Goal: Task Accomplishment & Management: Manage account settings

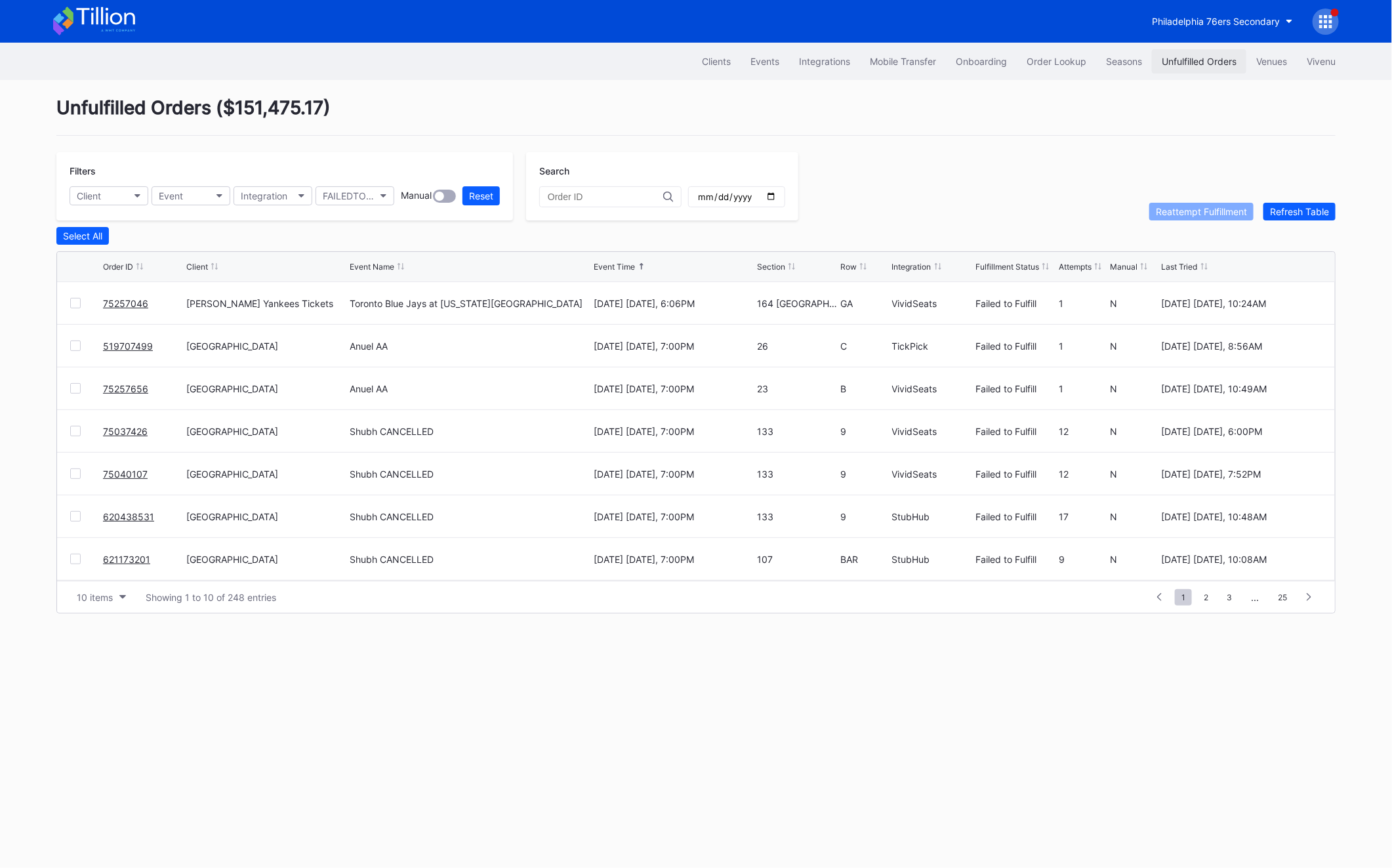
click at [1184, 57] on div "Unfulfilled Orders" at bounding box center [1200, 61] width 75 height 11
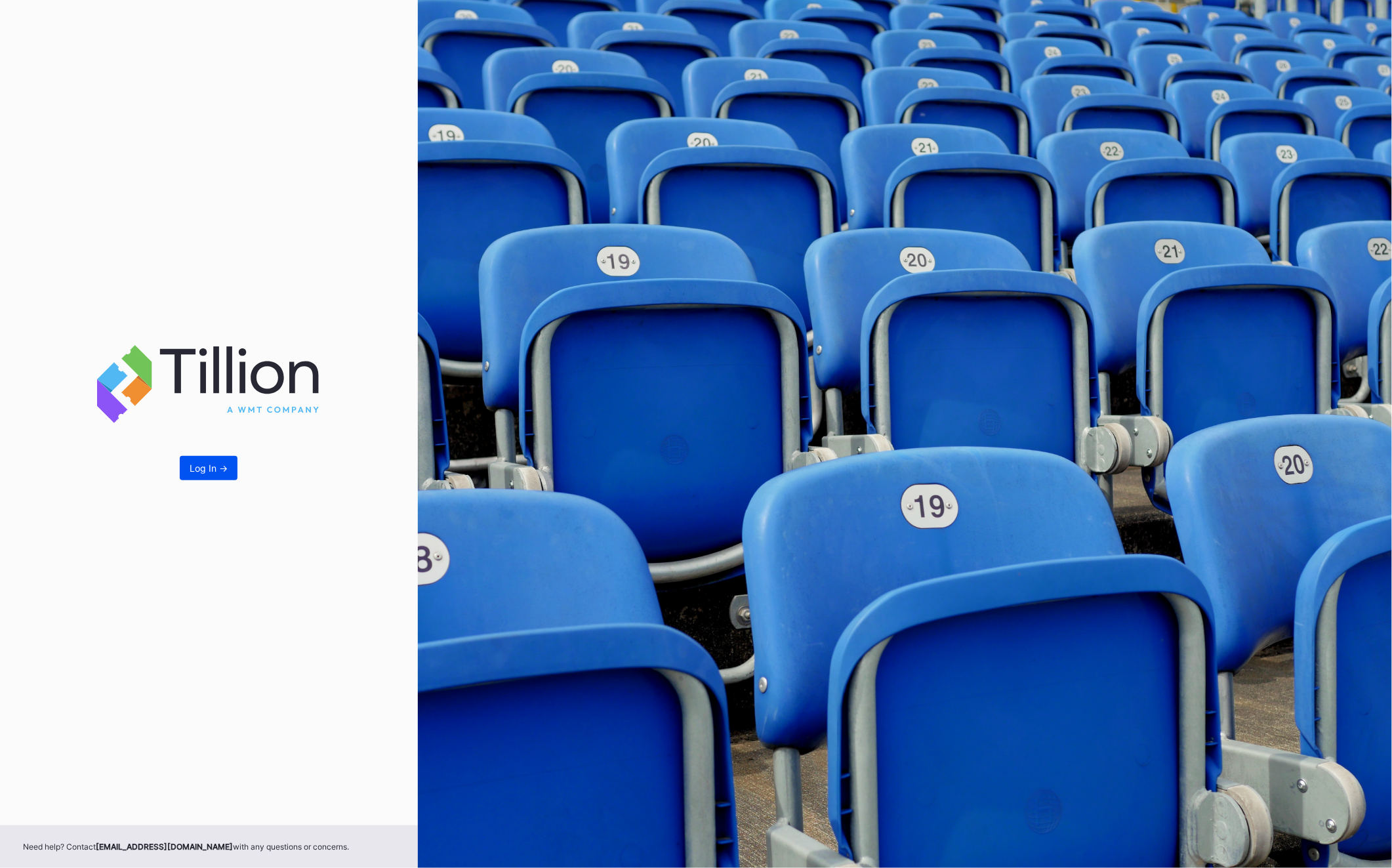
click at [203, 470] on div "Log In ->" at bounding box center [208, 468] width 38 height 11
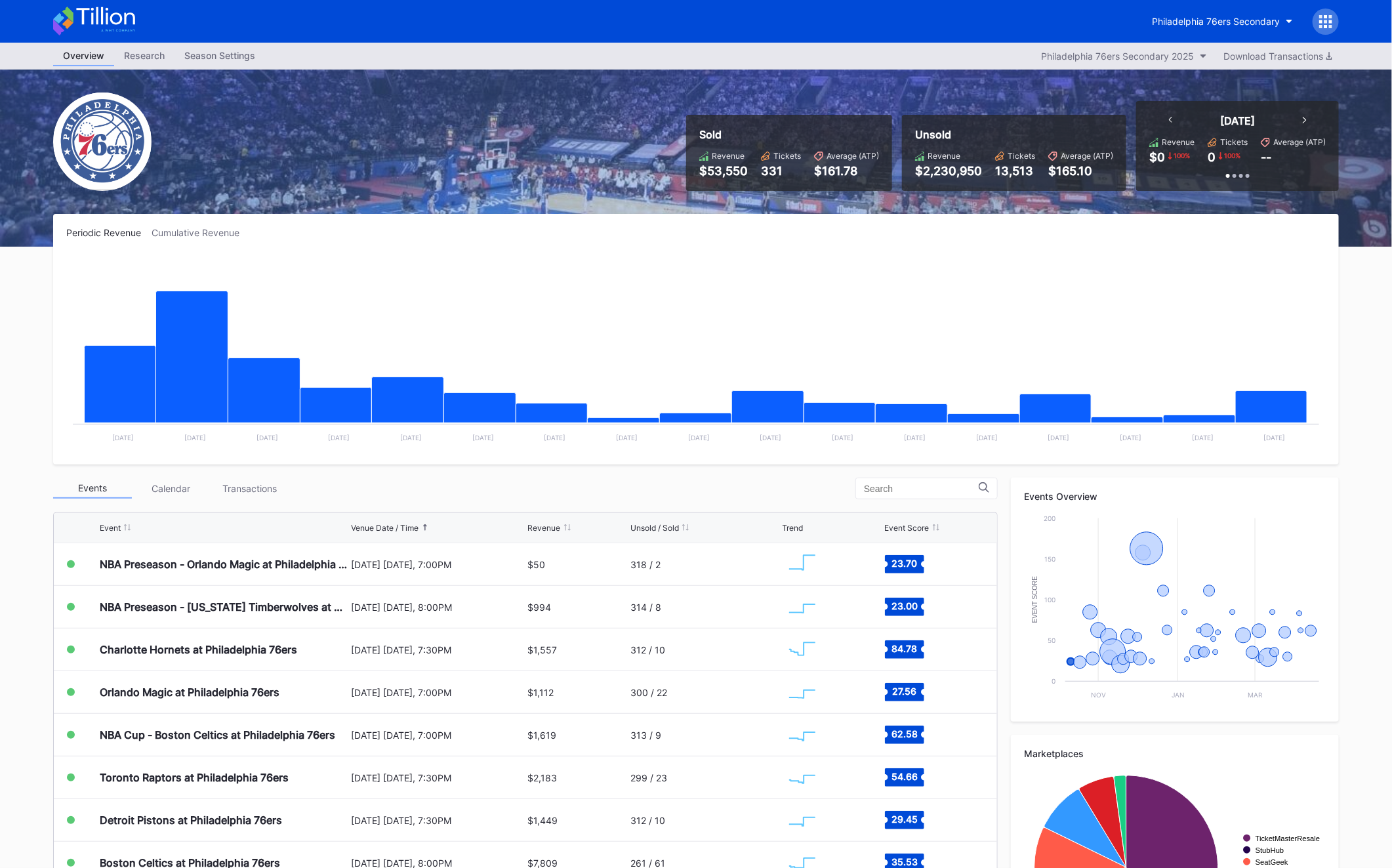
click at [1332, 29] on div at bounding box center [1326, 22] width 26 height 26
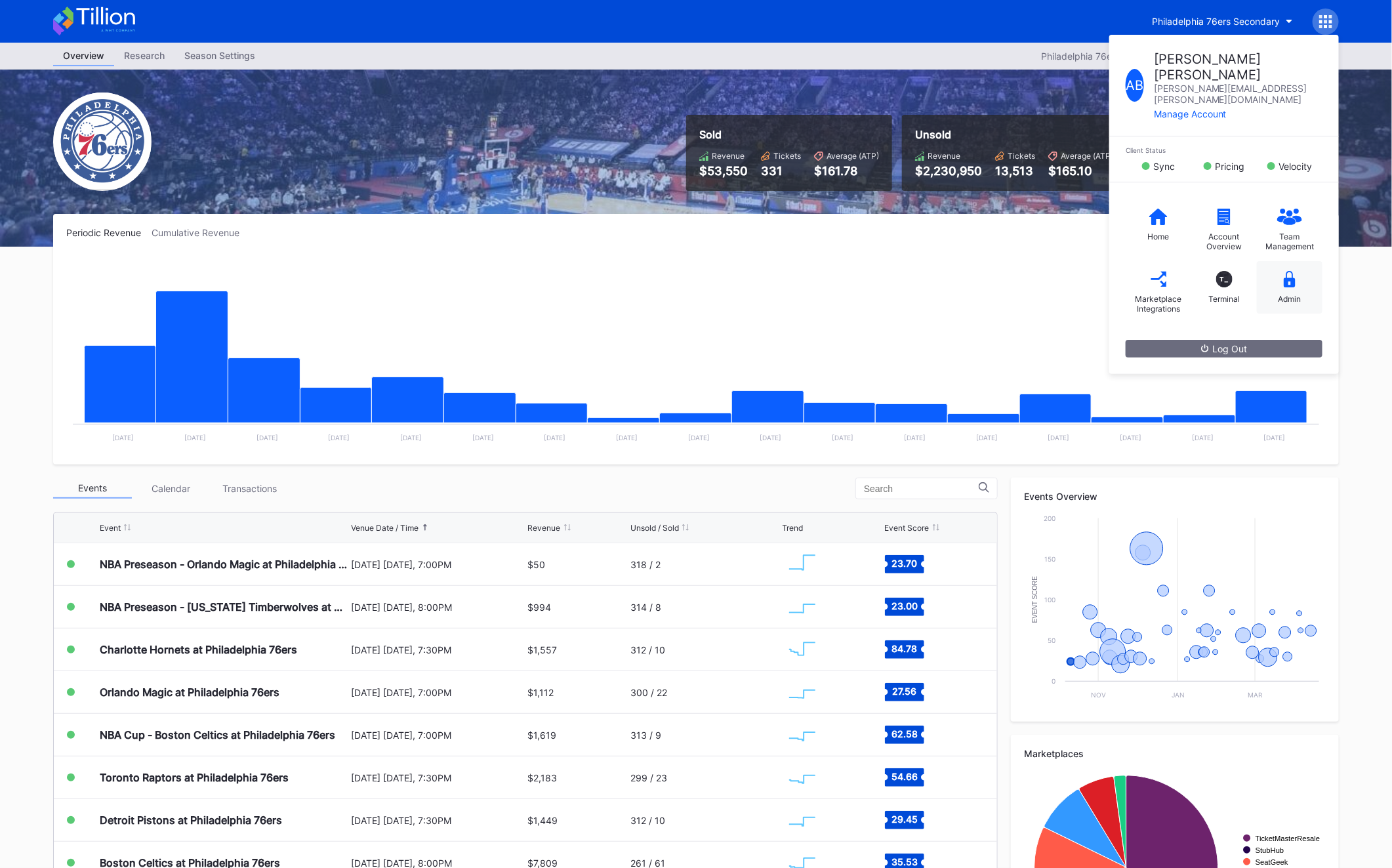
click at [1275, 263] on div "Admin" at bounding box center [1290, 287] width 65 height 53
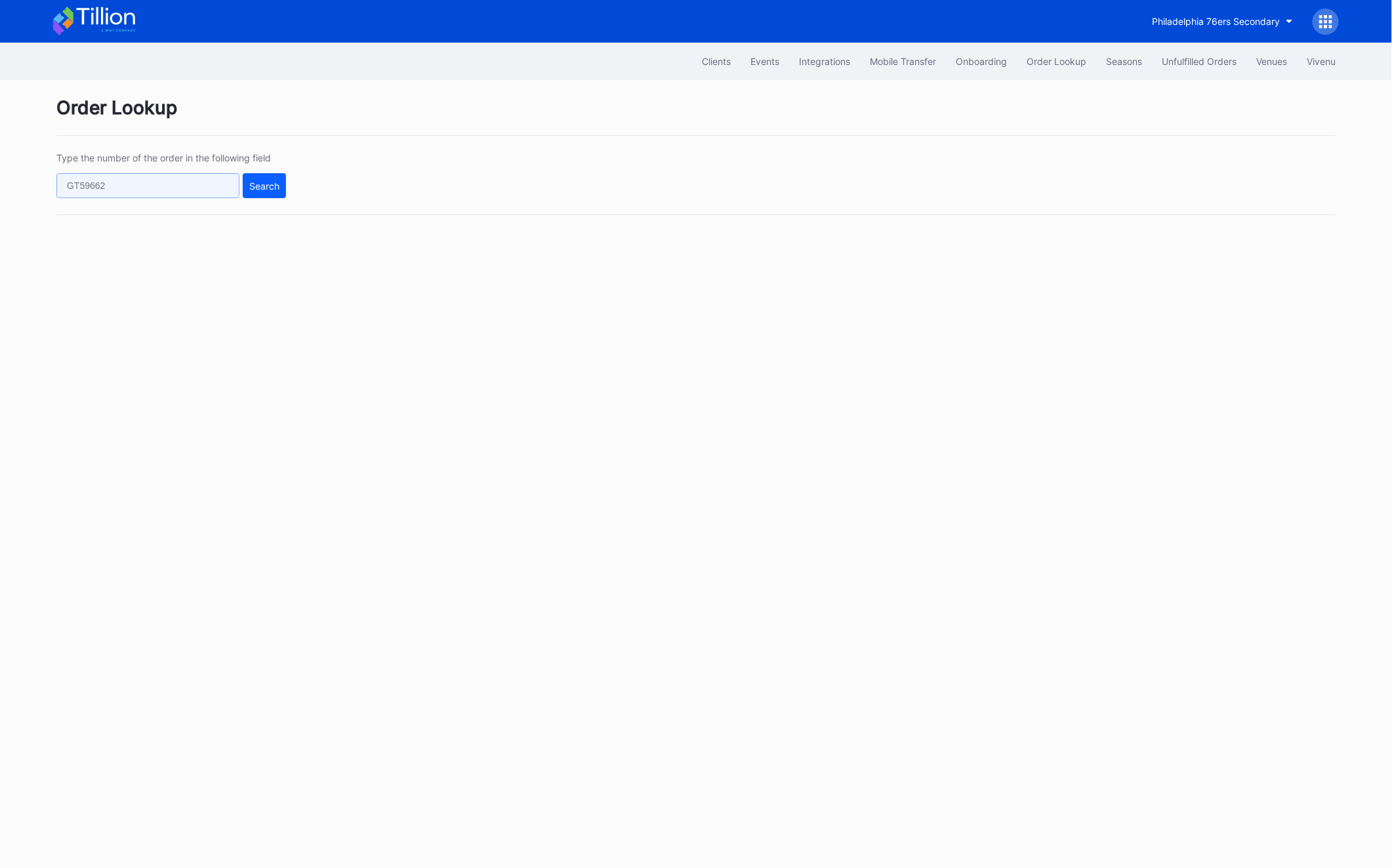
click at [142, 190] on input "text" at bounding box center [148, 185] width 183 height 25
paste input "N84A4ZYY83"
click at [254, 194] on button "Search" at bounding box center [264, 185] width 43 height 25
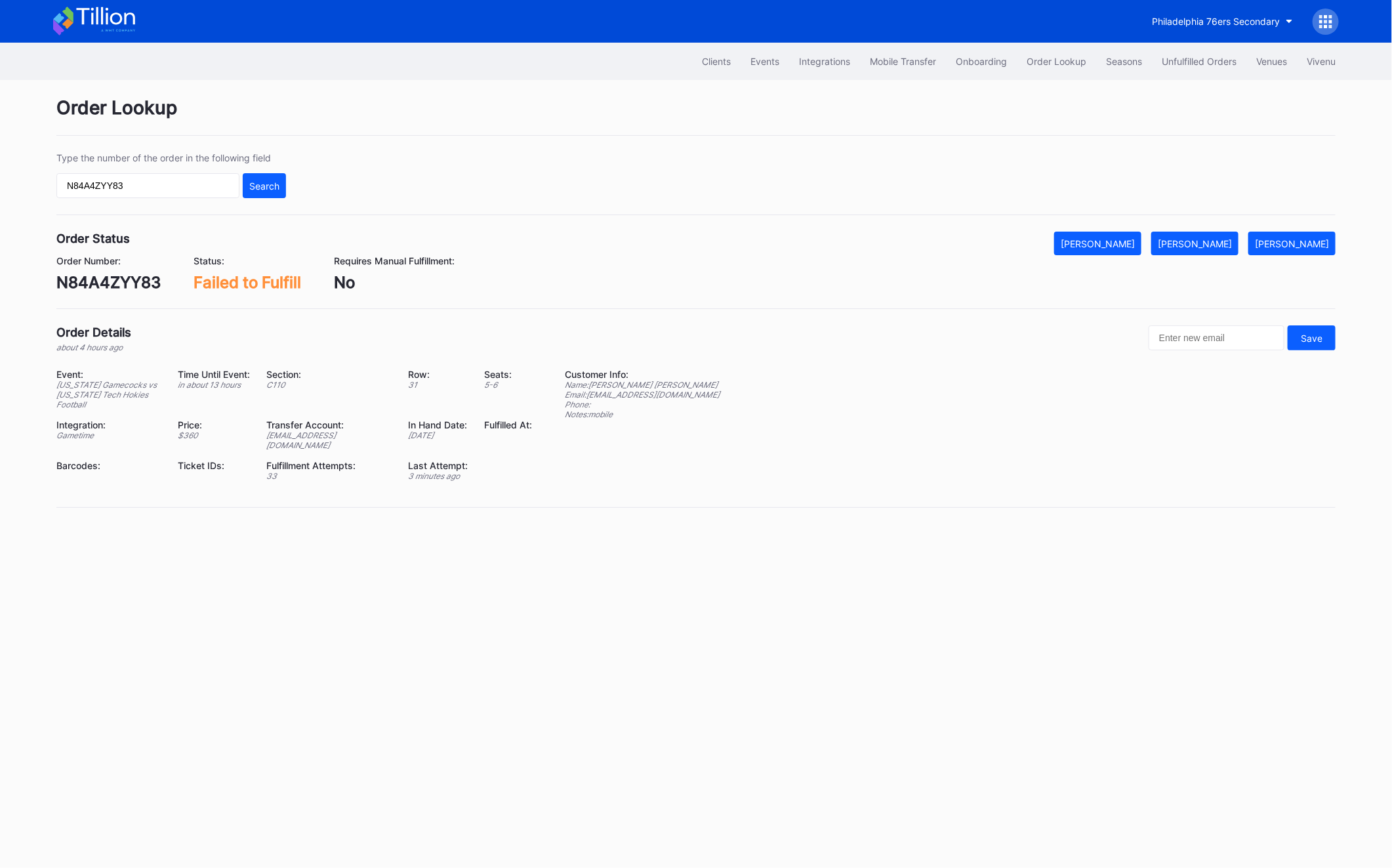
click at [1200, 228] on div "Order Lookup Type the number of the order in the following field N84A4ZYY83 Sea…" at bounding box center [696, 310] width 1312 height 460
click at [1208, 238] on div "Mark Fulfilled" at bounding box center [1195, 244] width 74 height 11
click at [210, 191] on input "N84A4ZYY83" at bounding box center [148, 185] width 183 height 25
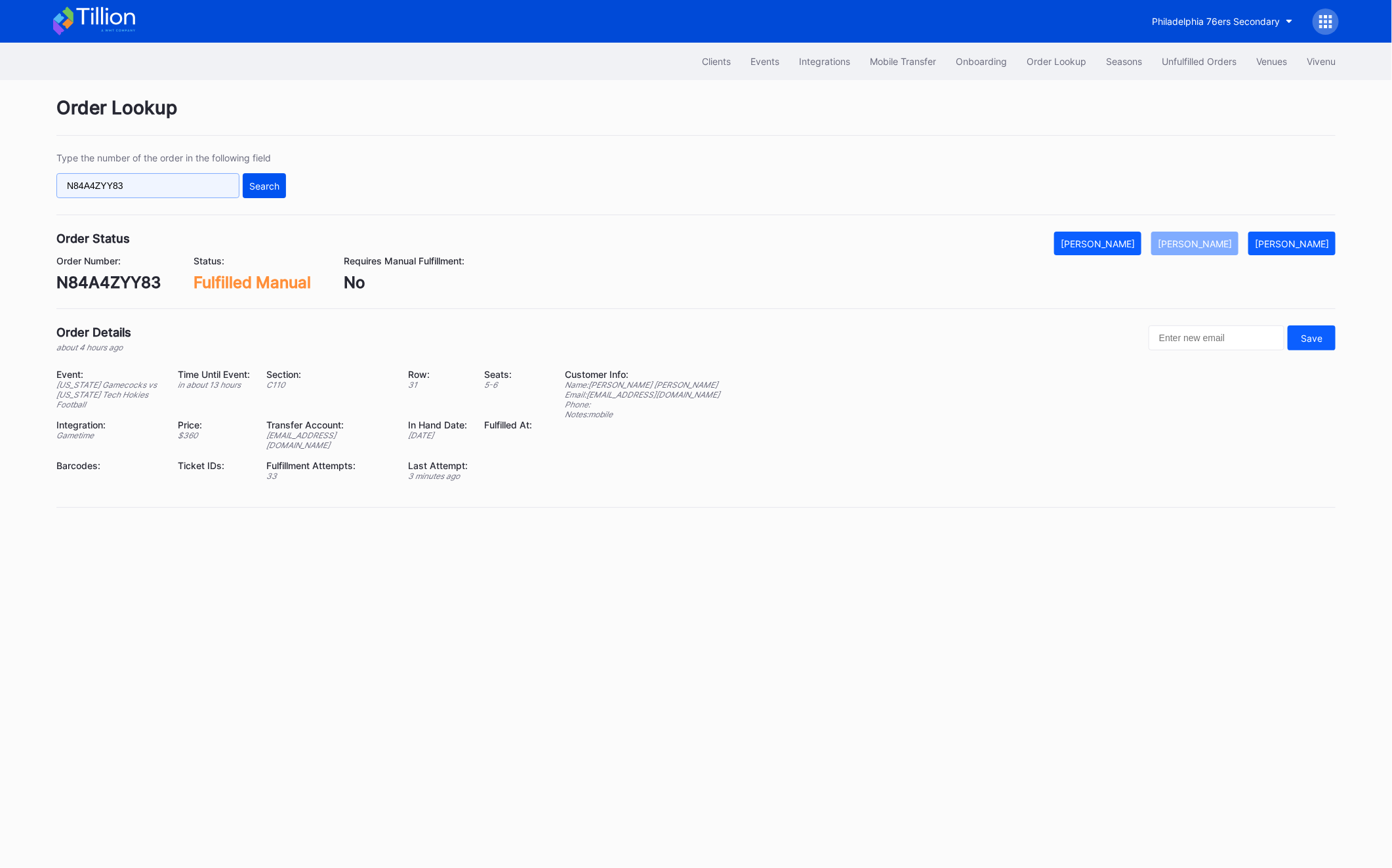
paste input "16931112"
click at [265, 185] on div "Search" at bounding box center [264, 186] width 30 height 11
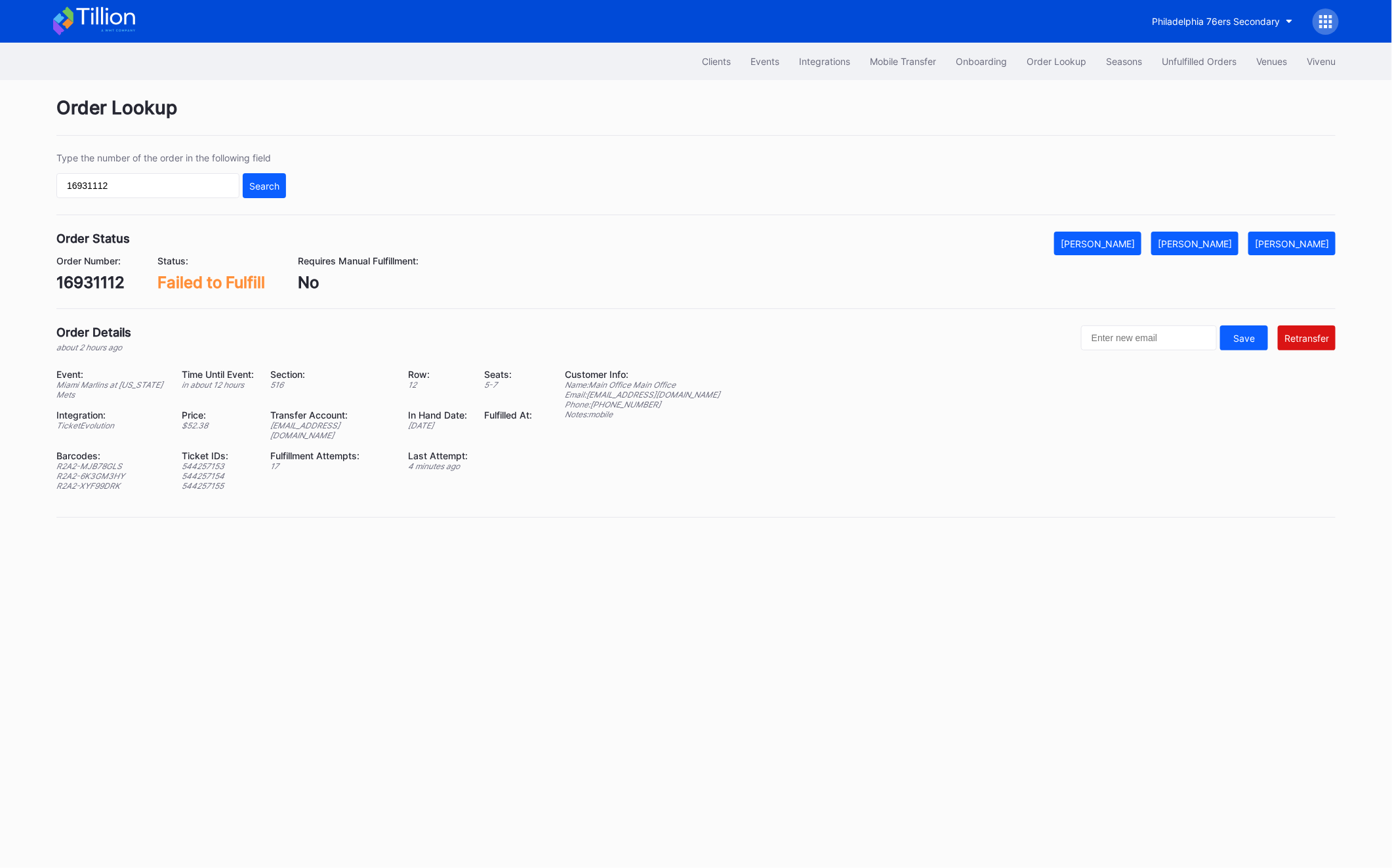
click at [88, 461] on div "R2A2-MJB78GLS" at bounding box center [111, 466] width 110 height 10
copy div "R2A2-MJB78GLS"
click at [101, 471] on div "R2A2-6K3GM3HY" at bounding box center [111, 476] width 110 height 10
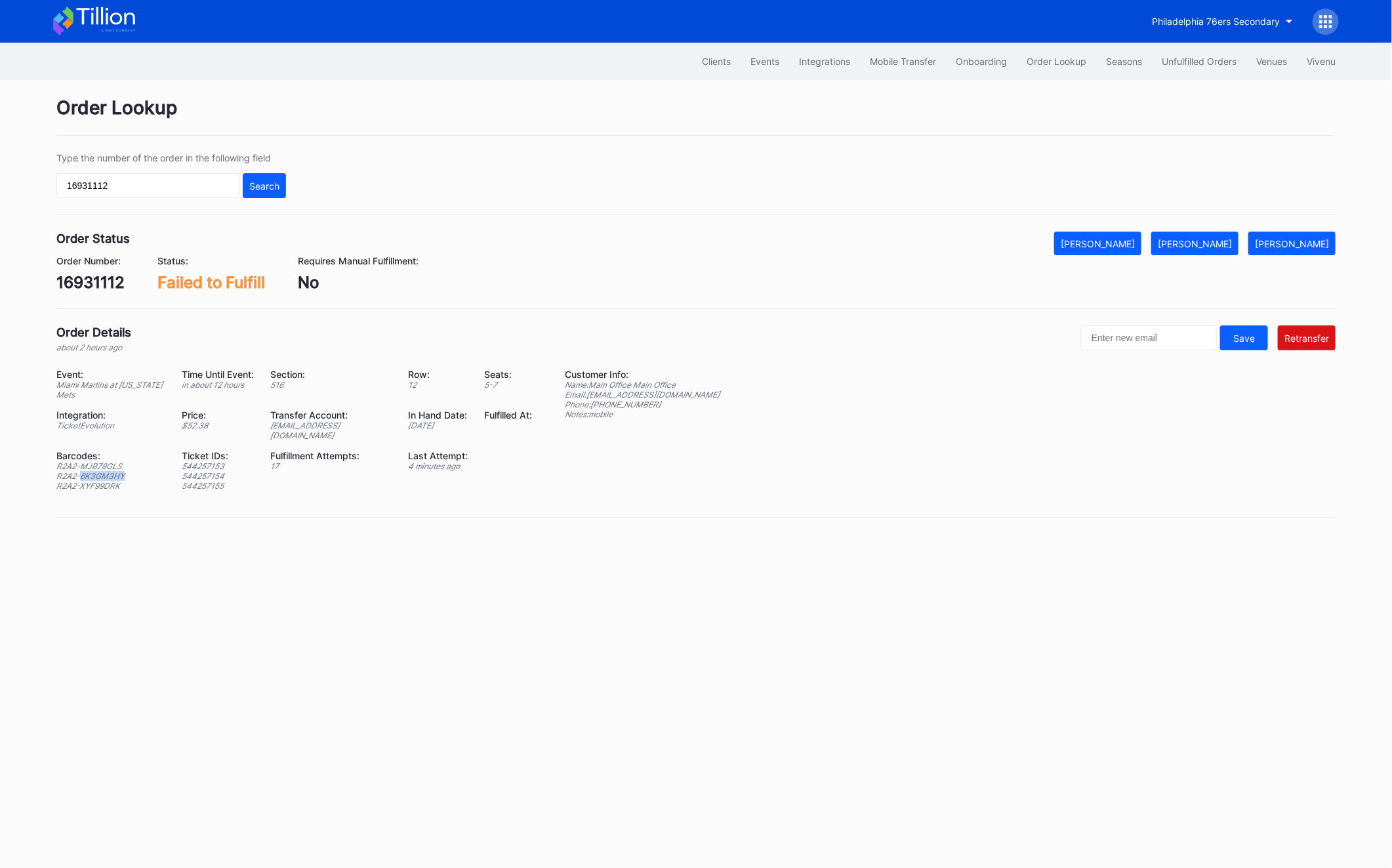
click at [101, 471] on div "R2A2-6K3GM3HY" at bounding box center [111, 476] width 110 height 10
copy div "R2A2-6K3GM3HY"
click at [87, 481] on div "R2A2-XYF99DRK" at bounding box center [111, 485] width 110 height 10
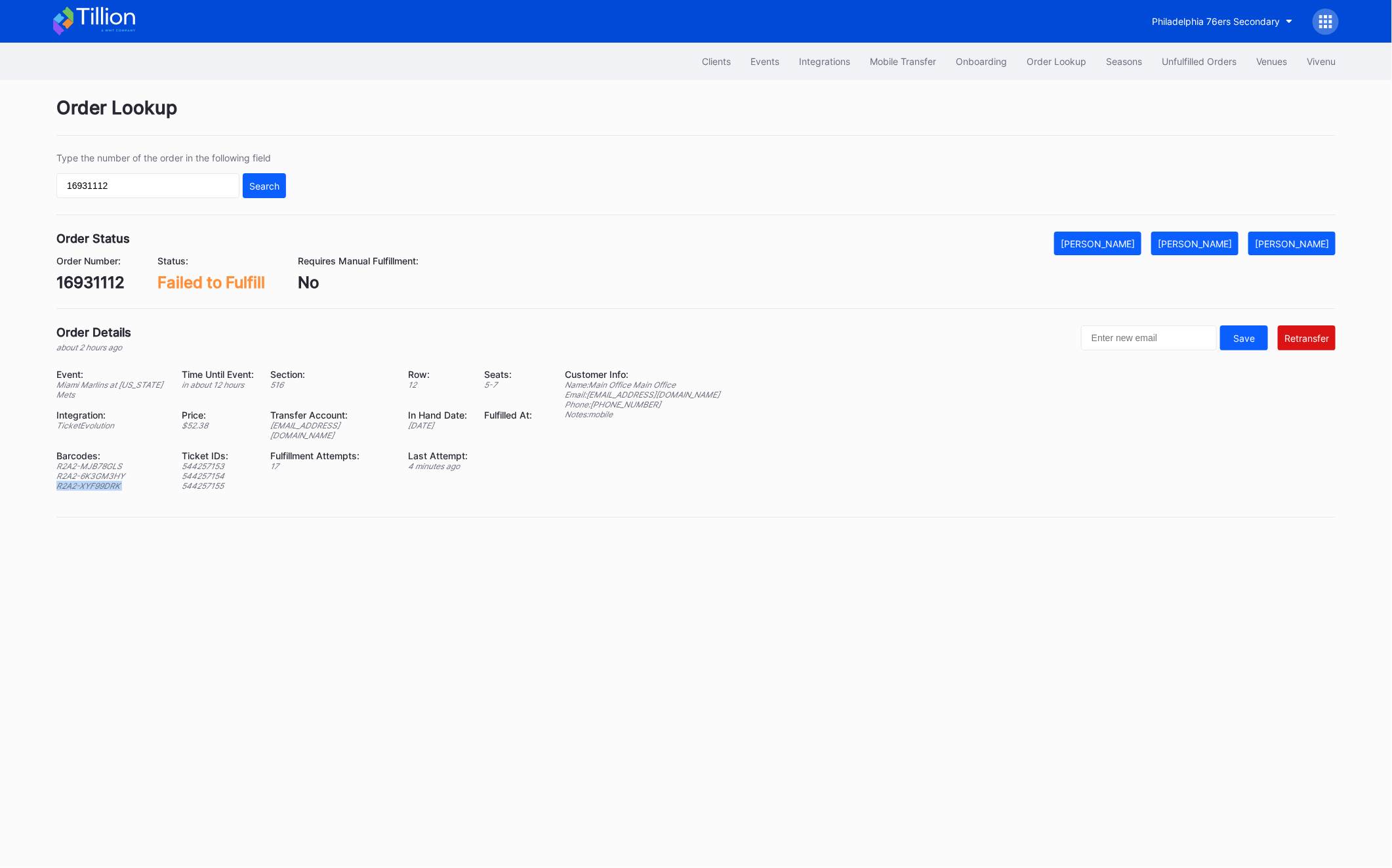
click at [87, 481] on div "R2A2-XYF99DRK" at bounding box center [111, 485] width 110 height 10
copy div "R2A2-XYF99DRK"
click at [1228, 247] on div "Mark Fulfilled" at bounding box center [1195, 244] width 74 height 11
click at [124, 181] on input "16931112" at bounding box center [148, 185] width 183 height 25
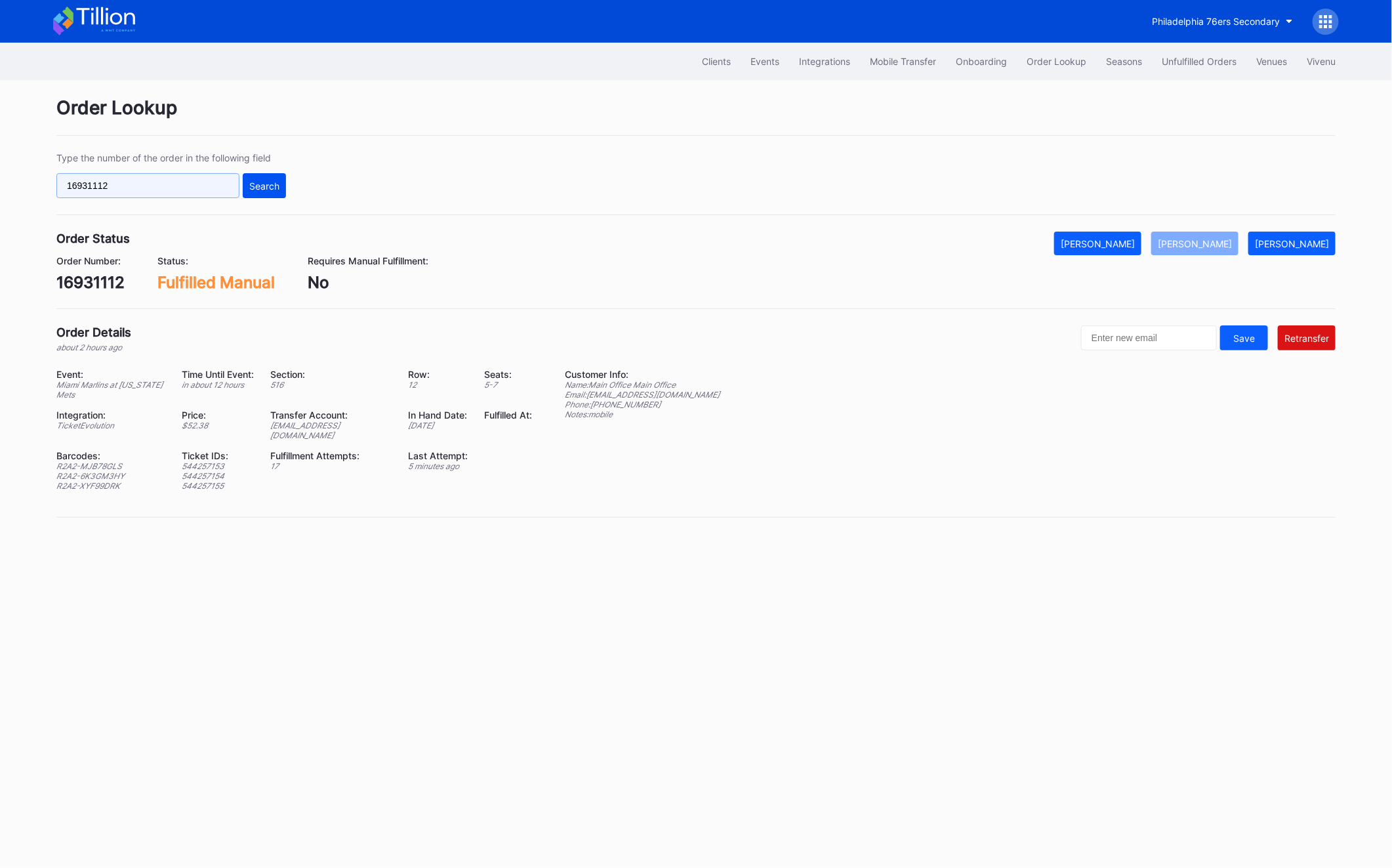
paste input "dlw7a7v5p8n"
type input "dlw7a7v5p8n"
click at [268, 181] on div "Search" at bounding box center [264, 186] width 30 height 11
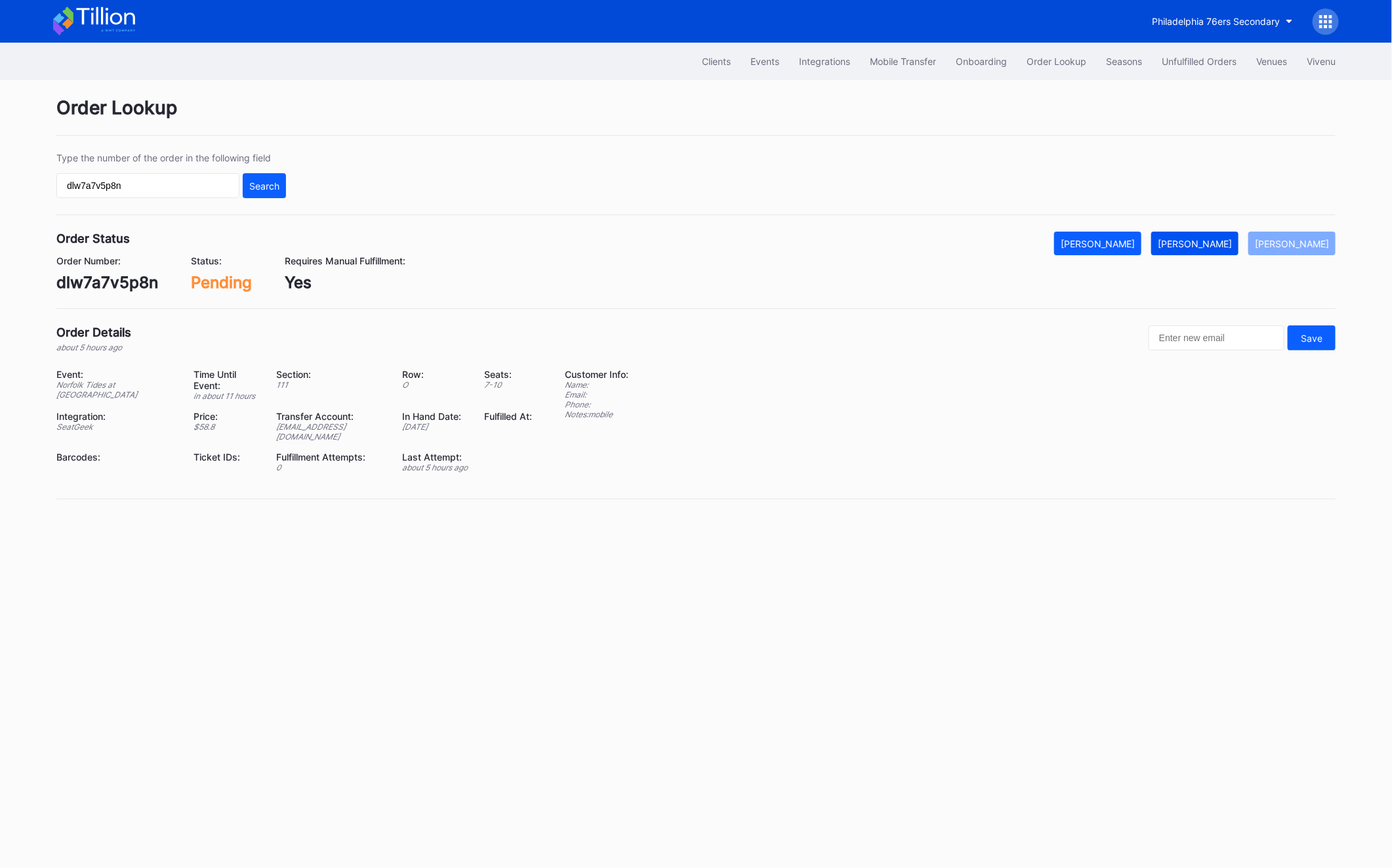
click at [1202, 231] on button "Mark Fulfilled" at bounding box center [1195, 243] width 88 height 24
click at [1200, 35] on div "Philadelphia 76ers Secondary" at bounding box center [696, 21] width 1312 height 42
click at [1187, 67] on button "Unfulfilled Orders" at bounding box center [1200, 61] width 94 height 24
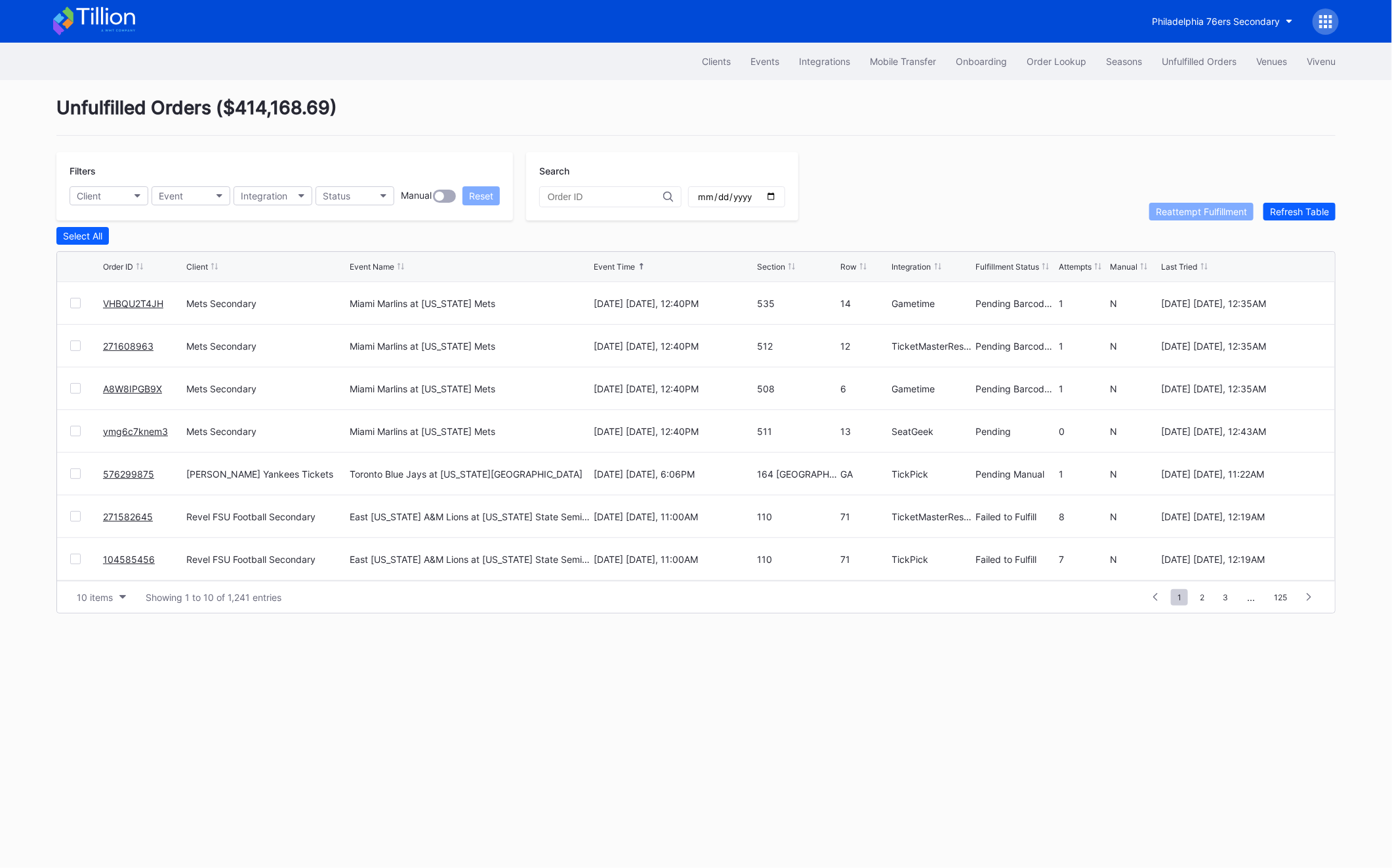
click at [1320, 199] on div "Filters Client Event Integration Status Manual Reset Search Reattempt Fulfillme…" at bounding box center [696, 186] width 1279 height 68
click at [122, 471] on link "576299875" at bounding box center [129, 474] width 51 height 11
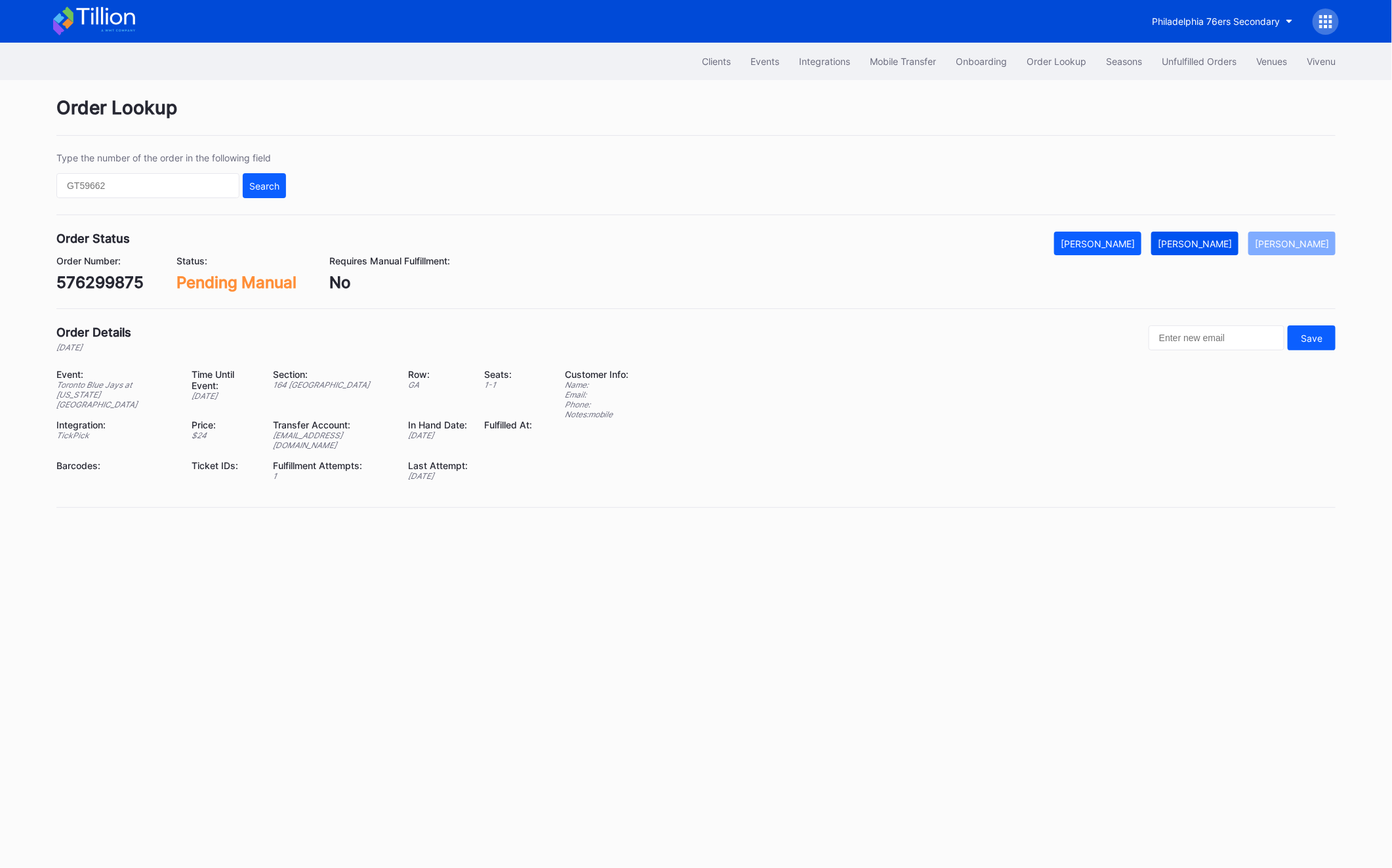
click at [1232, 242] on div "Mark Fulfilled" at bounding box center [1195, 244] width 74 height 11
click at [83, 268] on div "Order Number: 576299875" at bounding box center [100, 273] width 88 height 37
copy div "576299875"
click at [143, 172] on div "Type the number of the order in the following field Search" at bounding box center [171, 175] width 230 height 46
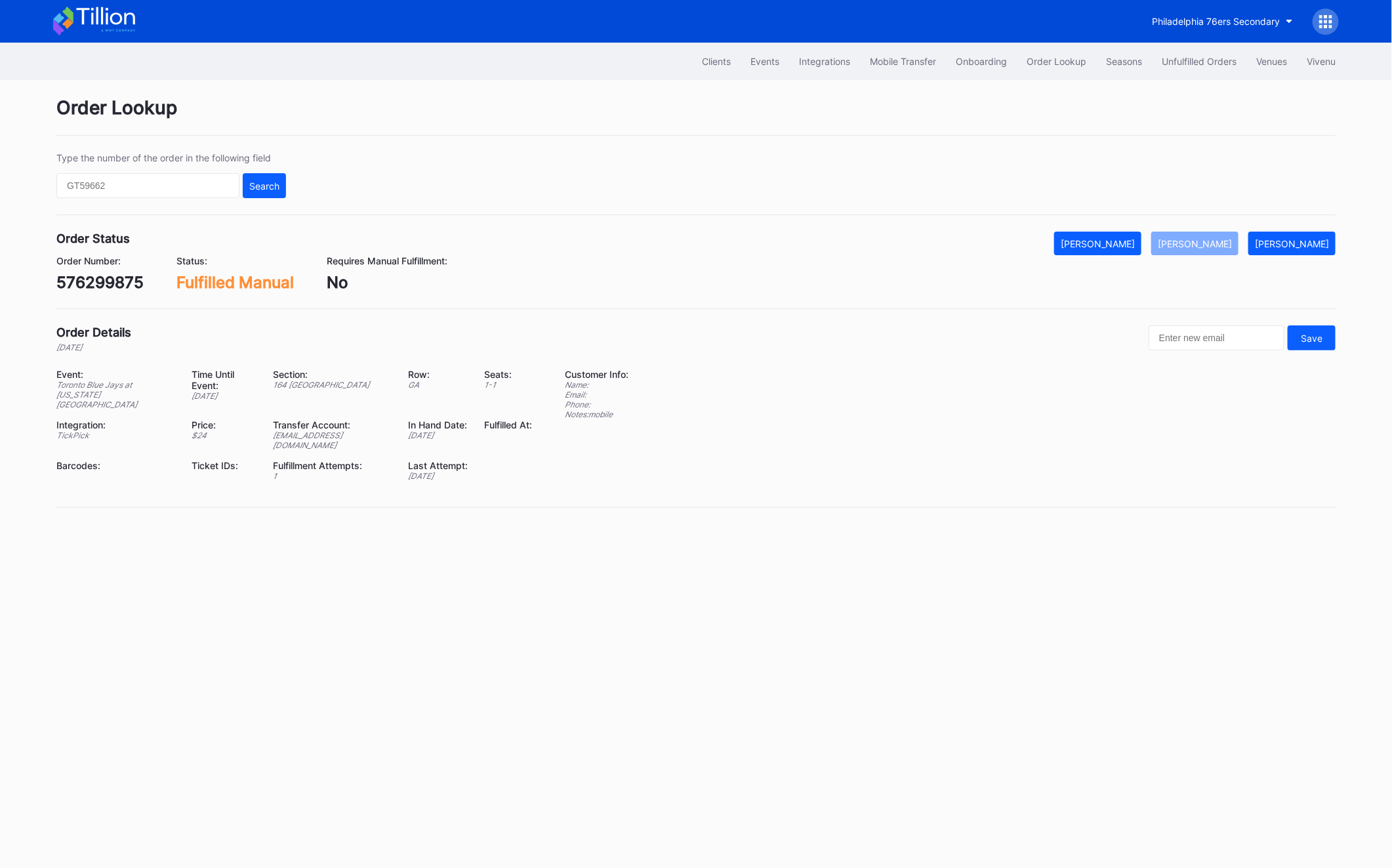
click at [143, 172] on div "Type the number of the order in the following field Search" at bounding box center [171, 175] width 230 height 46
click at [143, 187] on input "text" at bounding box center [148, 185] width 183 height 25
paste input "622293277"
type input "622293277"
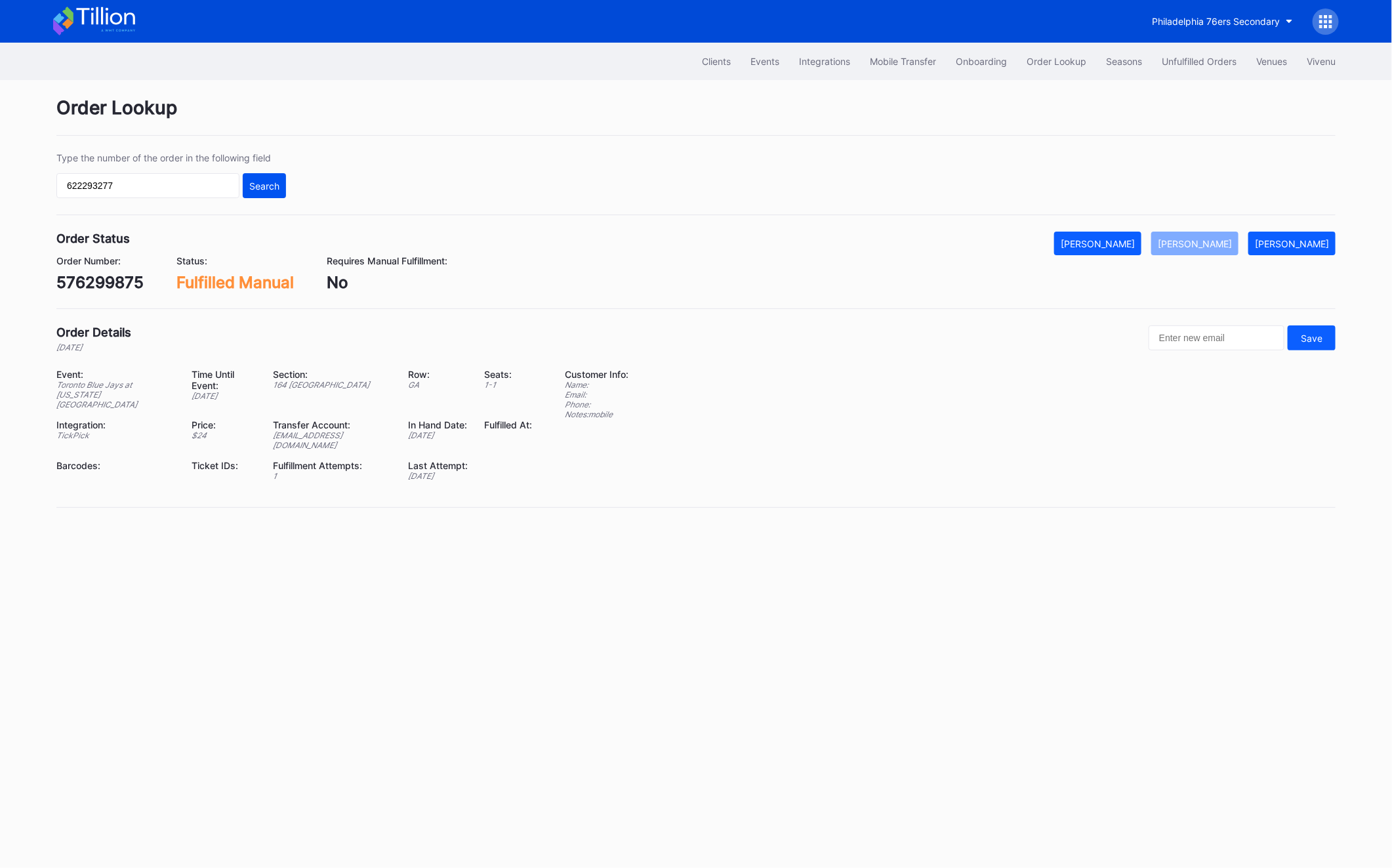
click at [283, 181] on button "Search" at bounding box center [264, 185] width 43 height 25
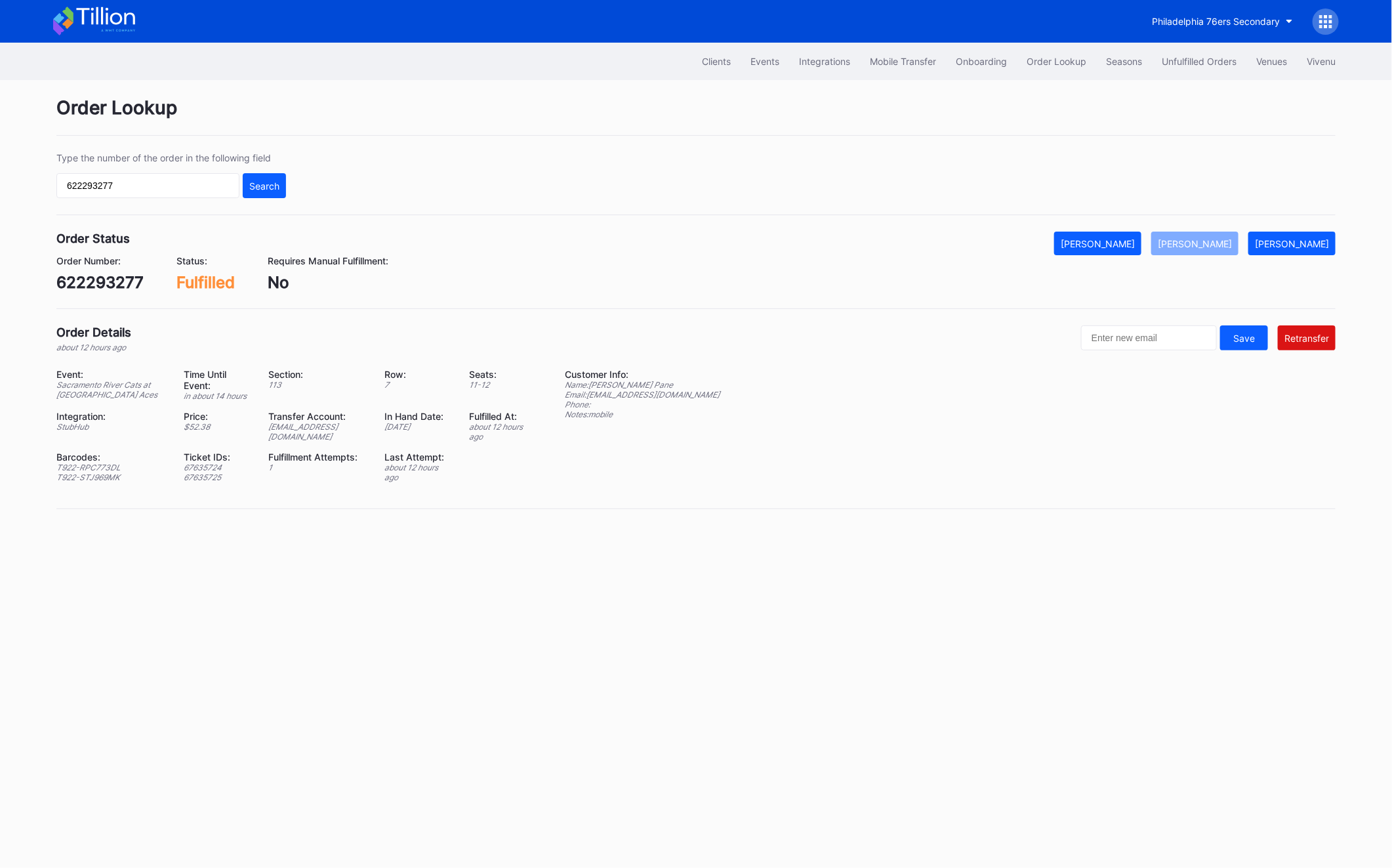
click at [1130, 353] on div "Order Details about 12 hours ago Save Retransfer Event: Sacramento River Cats a…" at bounding box center [696, 417] width 1279 height 183
click at [1130, 345] on input "text" at bounding box center [1150, 337] width 136 height 25
paste input "epane22@gmail.com"
type input "epane22@gmail.com"
click at [1307, 335] on div "Retransfer" at bounding box center [1307, 338] width 44 height 11
